Goal: Check status: Check status

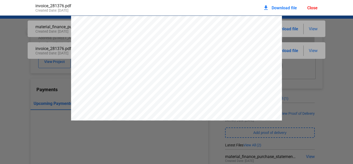
scroll to position [3, 0]
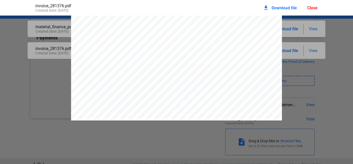
click at [312, 9] on div "Close" at bounding box center [312, 7] width 10 height 5
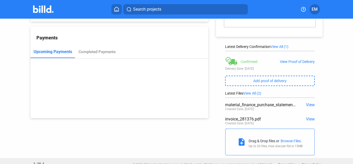
click at [150, 8] on span "Search projects" at bounding box center [147, 9] width 28 height 6
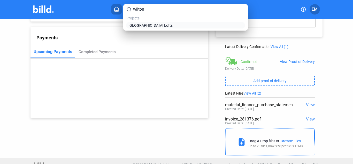
type input "wilton"
click at [149, 25] on span "[GEOGRAPHIC_DATA] Lofts" at bounding box center [150, 25] width 44 height 5
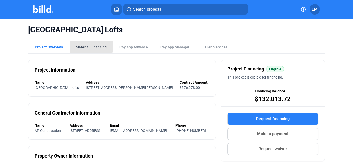
click at [88, 46] on div "Material Financing" at bounding box center [91, 46] width 31 height 5
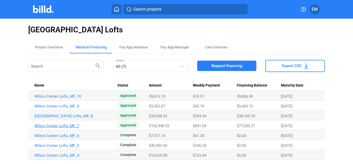
click at [72, 124] on link "Wilton Center Lofts_MF_7" at bounding box center [73, 125] width 79 height 5
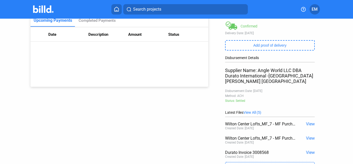
scroll to position [129, 0]
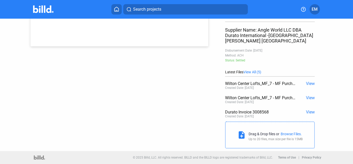
click at [309, 110] on span "View" at bounding box center [310, 111] width 9 height 5
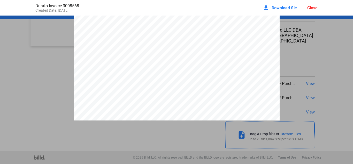
scroll to position [170, 0]
click at [310, 9] on div "Close" at bounding box center [312, 7] width 10 height 5
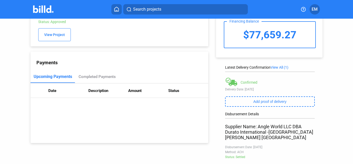
scroll to position [0, 0]
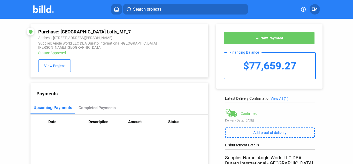
click at [41, 8] on img at bounding box center [43, 8] width 20 height 7
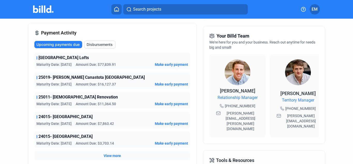
scroll to position [129, 0]
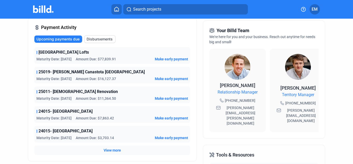
drag, startPoint x: 121, startPoint y: 78, endPoint x: 104, endPoint y: 78, distance: 17.3
click at [104, 78] on div "Maturity Date: [DATE] Amount Due: $16,127.37 Make early payment" at bounding box center [112, 78] width 152 height 5
drag, startPoint x: 120, startPoint y: 58, endPoint x: 104, endPoint y: 59, distance: 16.3
click at [104, 59] on div "Maturity Date: [DATE] Amount Due: $77,839.91 Make early payment" at bounding box center [112, 58] width 152 height 5
click at [113, 150] on span "View more" at bounding box center [112, 149] width 17 height 5
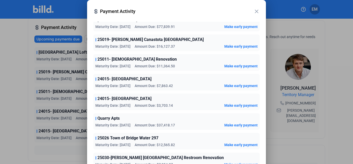
scroll to position [26, 0]
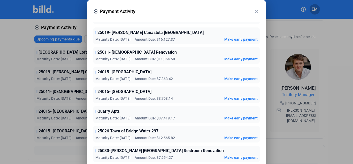
drag, startPoint x: 161, startPoint y: 118, endPoint x: 180, endPoint y: 116, distance: 19.5
click at [180, 116] on div "Maturity Date: [DATE] Amount Due: $37,418.17 Make early payment" at bounding box center [176, 117] width 162 height 5
drag, startPoint x: 160, startPoint y: 98, endPoint x: 177, endPoint y: 97, distance: 17.1
click at [177, 97] on div "Maturity Date: [DATE] Amount Due: $3,703.14 Make early payment" at bounding box center [176, 98] width 162 height 5
drag, startPoint x: 161, startPoint y: 79, endPoint x: 185, endPoint y: 79, distance: 24.0
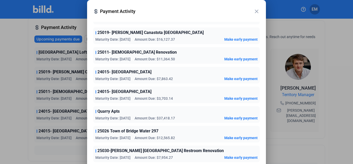
click at [185, 79] on div "Maturity Date: [DATE] Amount Due: $7,863.42 Make early payment" at bounding box center [176, 78] width 162 height 5
drag, startPoint x: 158, startPoint y: 58, endPoint x: 179, endPoint y: 57, distance: 21.2
click at [179, 57] on div "Maturity Date: [DATE] Amount Due: $11,364.50 Make early payment" at bounding box center [176, 58] width 162 height 5
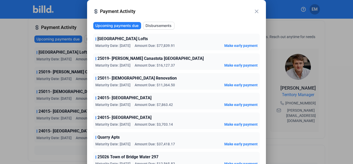
click at [167, 26] on span "Disbursements" at bounding box center [159, 25] width 26 height 5
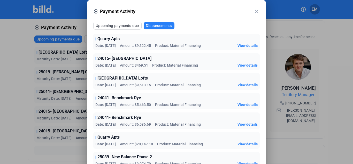
click at [256, 10] on mat-icon "close" at bounding box center [257, 11] width 6 height 6
